Goal: Task Accomplishment & Management: Complete application form

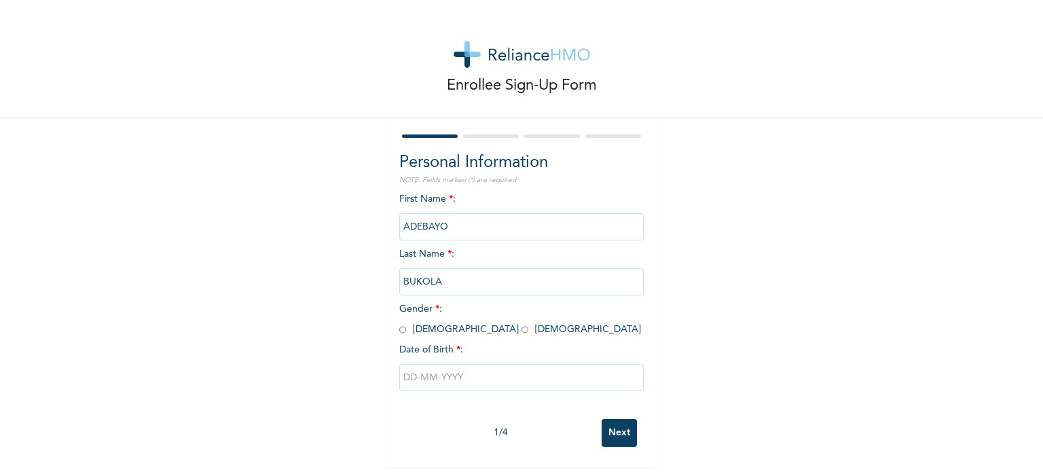
click at [502, 364] on input "text" at bounding box center [521, 377] width 245 height 27
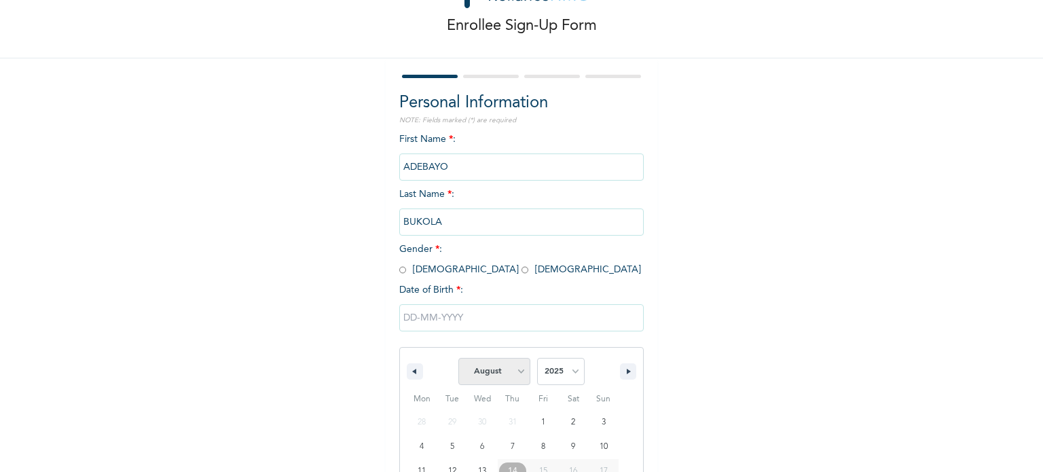
click at [519, 358] on select "January February March April May June July August September October November De…" at bounding box center [494, 371] width 72 height 27
click at [458, 358] on select "January February March April May June July August September October November De…" at bounding box center [494, 371] width 72 height 27
select select "7"
click at [568, 358] on select "2025 2024 2023 2022 2021 2020 2019 2018 2017 2016 2015 2014 2013 2012 2011 2010…" at bounding box center [561, 371] width 48 height 27
select select "1997"
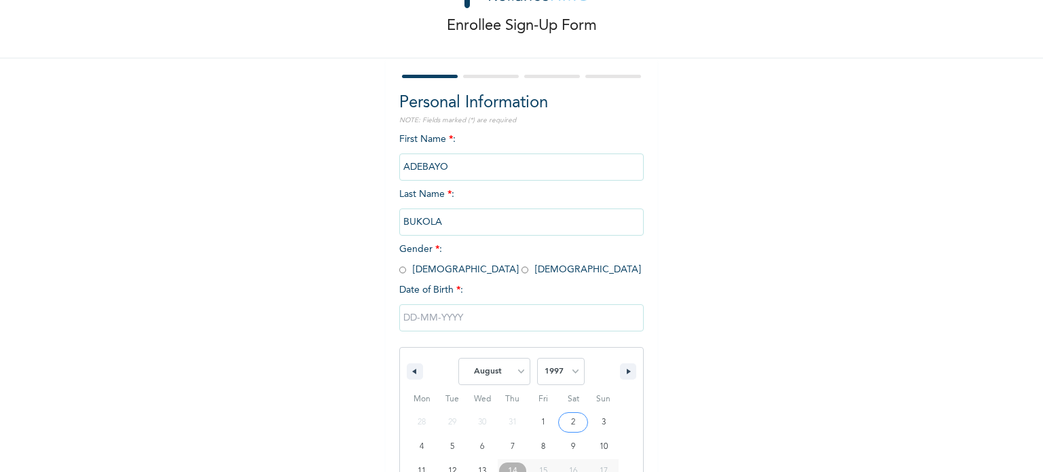
click at [537, 358] on select "2025 2024 2023 2022 2021 2020 2019 2018 2017 2016 2015 2014 2013 2012 2011 2010…" at bounding box center [561, 371] width 48 height 27
click at [521, 358] on select "January February March April May June July August September October November De…" at bounding box center [494, 371] width 72 height 27
select select "11"
click at [458, 358] on select "January February March April May June July August September October November De…" at bounding box center [494, 371] width 72 height 27
type input "[DATE]"
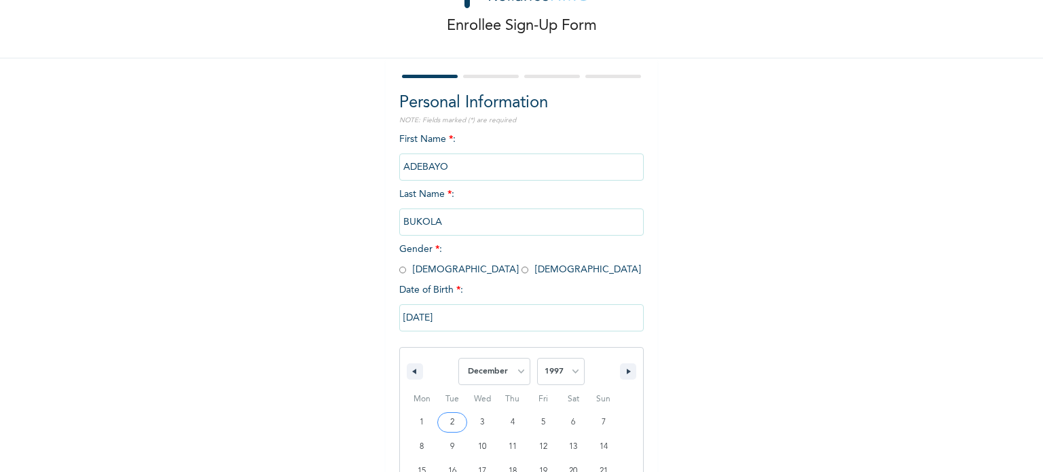
scroll to position [0, 0]
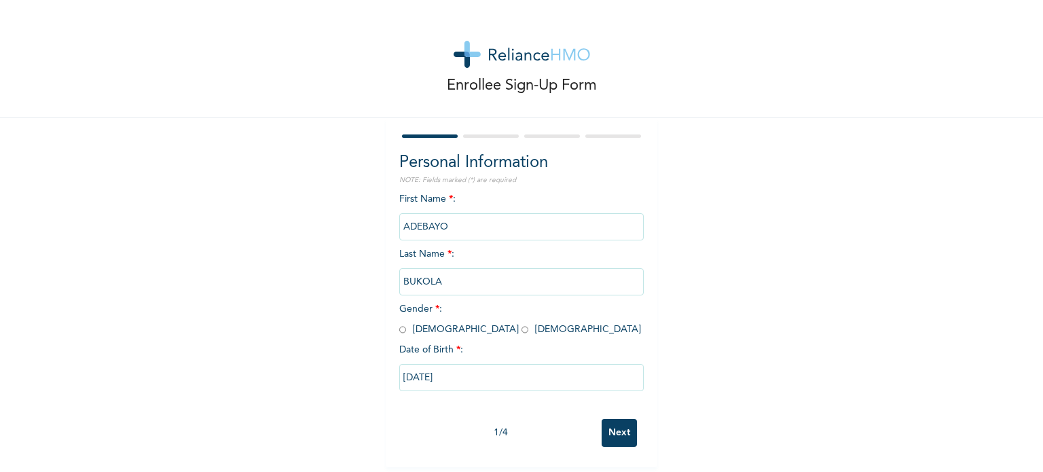
click at [602, 419] on input "Next" at bounding box center [619, 433] width 35 height 28
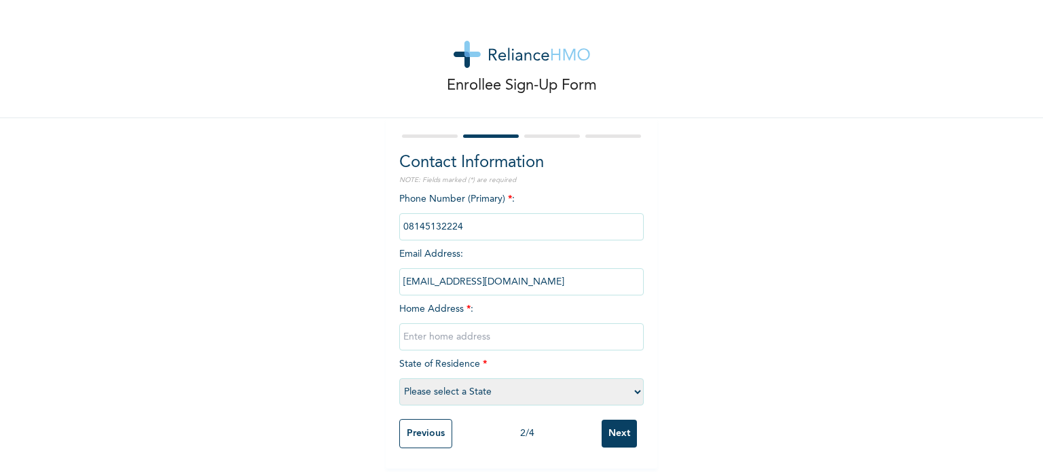
click at [475, 323] on input "text" at bounding box center [521, 336] width 245 height 27
type input "[STREET_ADDRESS]."
select select "25"
click at [602, 420] on input "Next" at bounding box center [619, 434] width 35 height 28
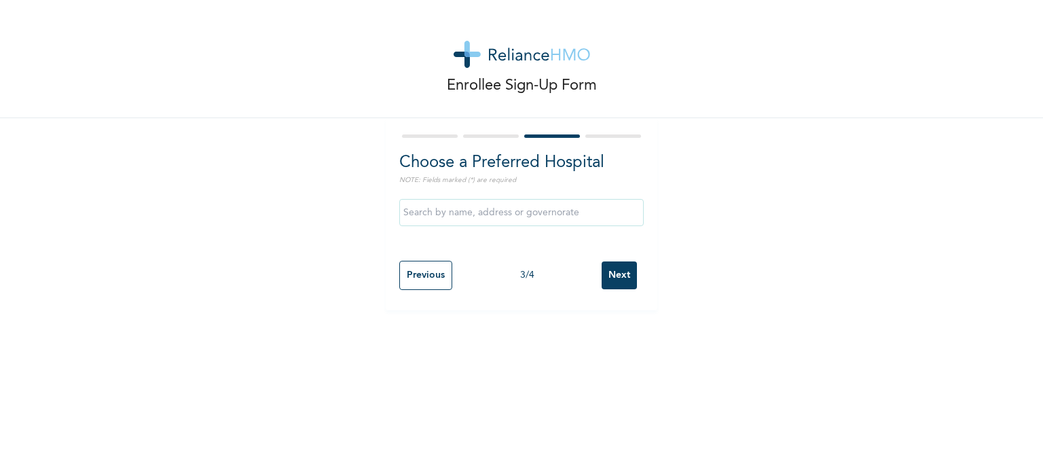
click at [509, 199] on input "text" at bounding box center [521, 212] width 245 height 27
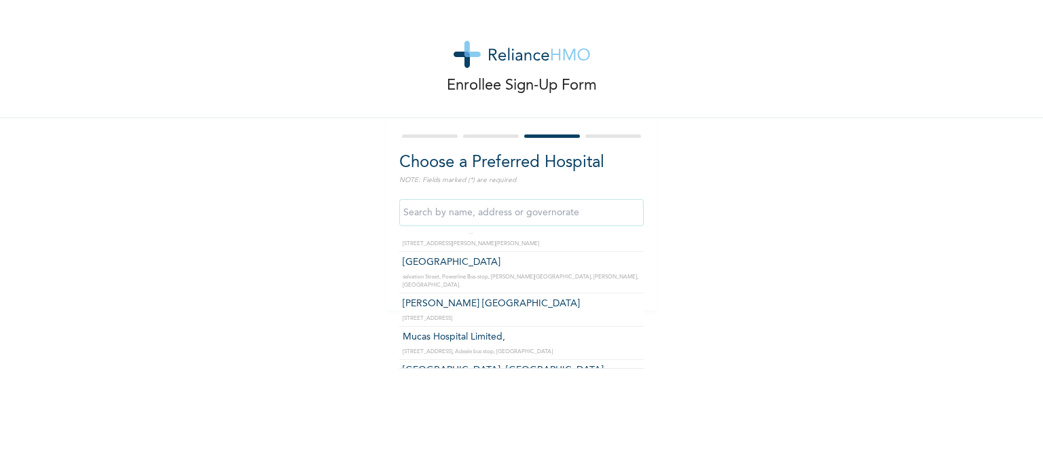
scroll to position [2800, 0]
click at [776, 139] on div "Enrollee Sign-Up Form Choose a Preferred Hospital NOTE: Fields marked (*) are r…" at bounding box center [521, 155] width 1043 height 310
